Goal: Find specific page/section: Find specific page/section

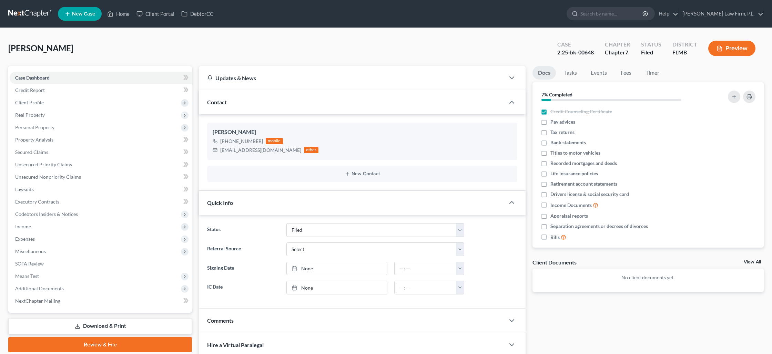
select select "2"
click at [116, 13] on link "Home" at bounding box center [118, 14] width 29 height 12
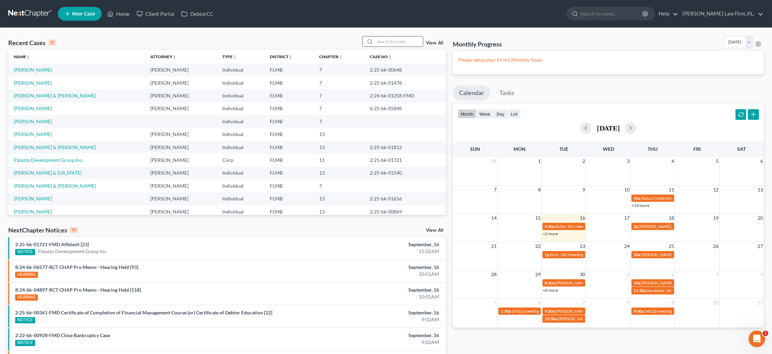
click at [384, 41] on input "search" at bounding box center [399, 42] width 48 height 10
type input "[PERSON_NAME]"
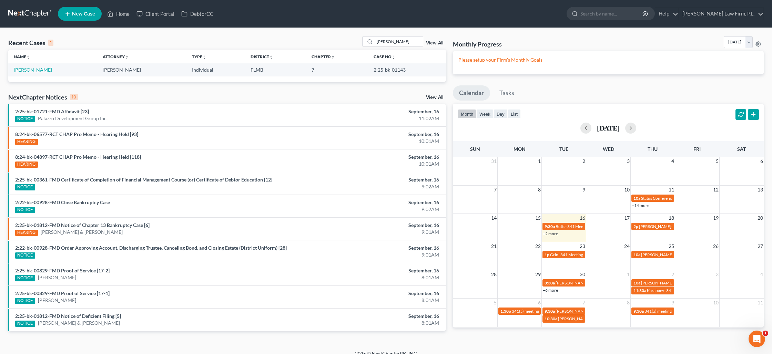
click at [23, 72] on link "[PERSON_NAME]" at bounding box center [33, 70] width 38 height 6
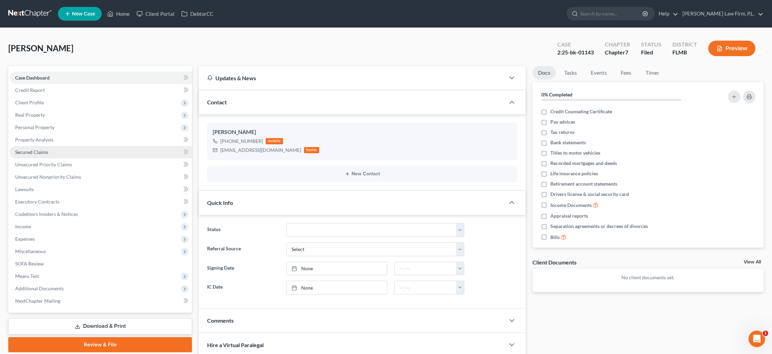
click at [36, 153] on span "Secured Claims" at bounding box center [31, 152] width 33 height 6
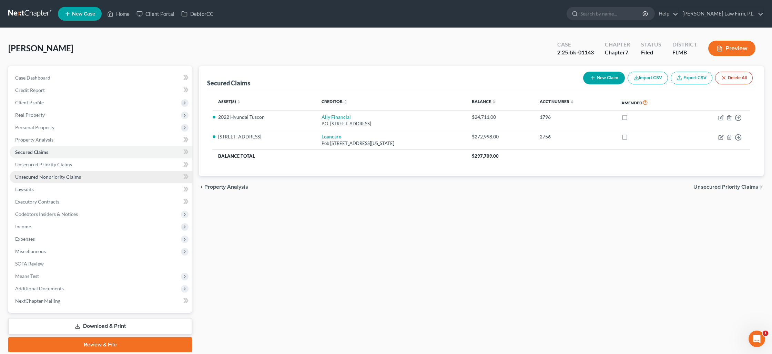
click at [44, 176] on span "Unsecured Nonpriority Claims" at bounding box center [48, 177] width 66 height 6
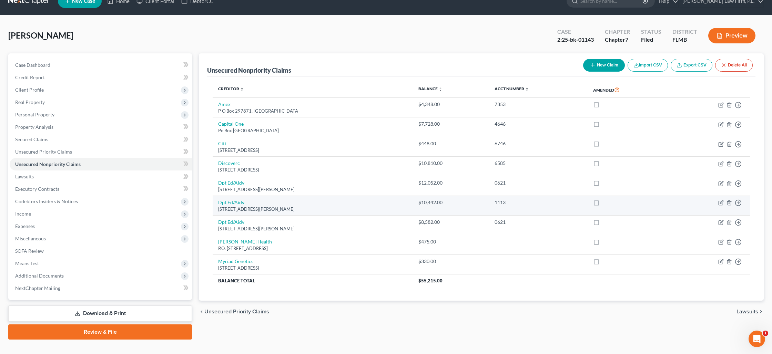
scroll to position [11, 0]
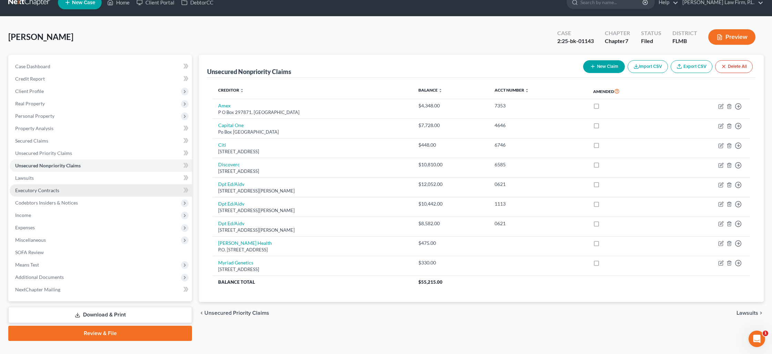
click at [35, 189] on span "Executory Contracts" at bounding box center [37, 190] width 44 height 6
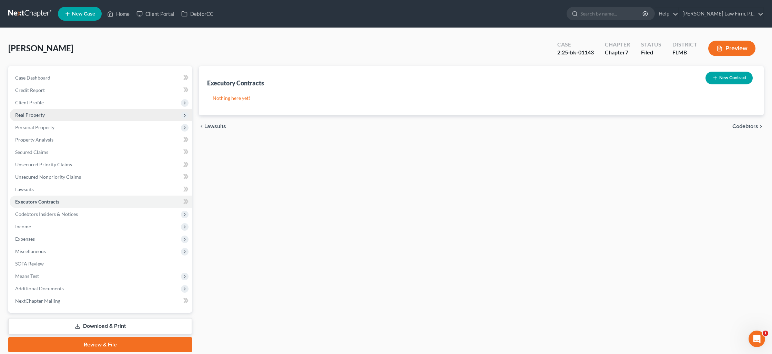
click at [44, 111] on span "Real Property" at bounding box center [101, 115] width 182 height 12
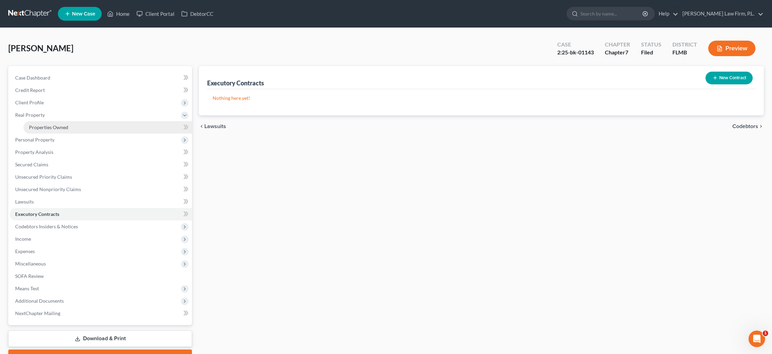
click at [52, 126] on span "Properties Owned" at bounding box center [48, 127] width 39 height 6
